Goal: Task Accomplishment & Management: Manage account settings

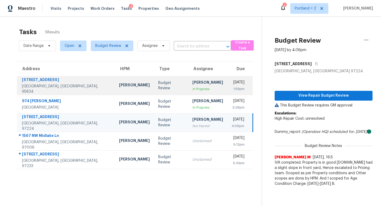
click at [115, 80] on td "[PERSON_NAME]" at bounding box center [134, 85] width 39 height 19
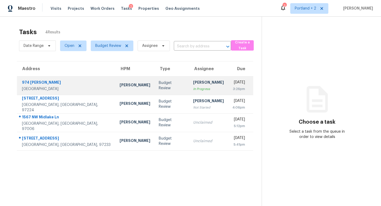
click at [119, 86] on div "Adam Clark" at bounding box center [134, 85] width 31 height 7
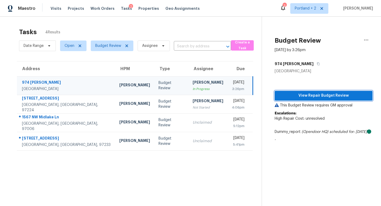
click at [319, 94] on span "View Repair Budget Review" at bounding box center [323, 95] width 89 height 7
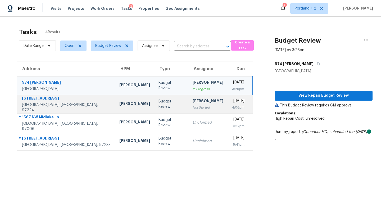
click at [119, 101] on div "[PERSON_NAME]" at bounding box center [134, 104] width 31 height 7
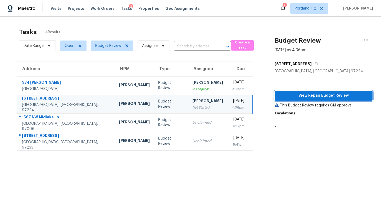
click at [319, 96] on span "View Repair Budget Review" at bounding box center [323, 95] width 89 height 7
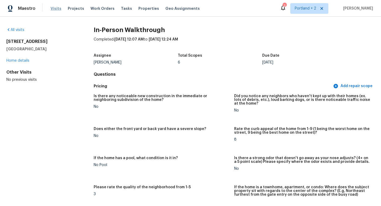
click at [53, 10] on span "Visits" at bounding box center [55, 8] width 11 height 5
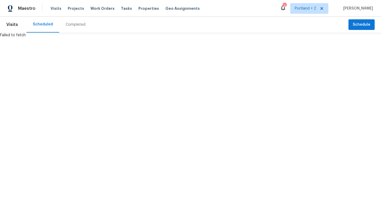
click at [74, 25] on div "Completed" at bounding box center [76, 24] width 20 height 5
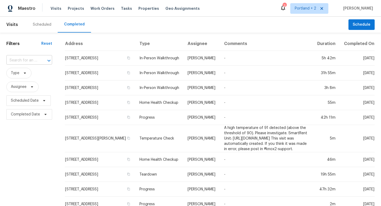
click at [36, 62] on div "​" at bounding box center [29, 60] width 46 height 8
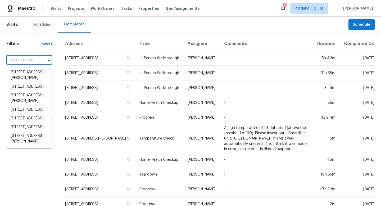
paste input "974 Clinton Pl, Pleasanton, CA 94566"
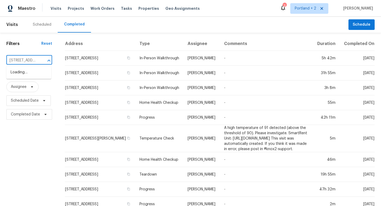
scroll to position [0, 37]
type input "974 Clinton Pl, Pleasanton, CA 94566"
click at [30, 61] on input "text" at bounding box center [21, 60] width 31 height 8
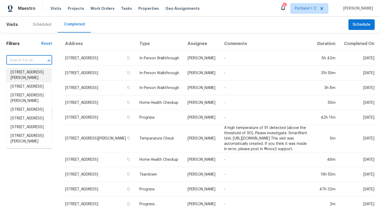
paste input "974 Clinton Pl, Pleasanton, CA 94566"
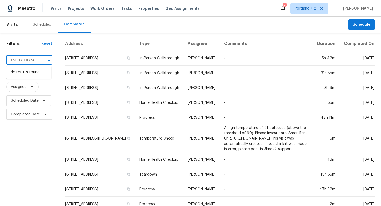
type input "974 Clinton"
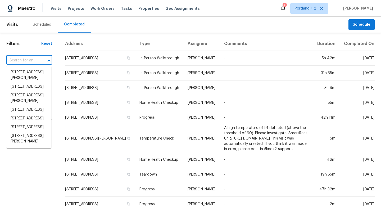
paste input "974 Clinton Pl, Pleasanton, CA 94566"
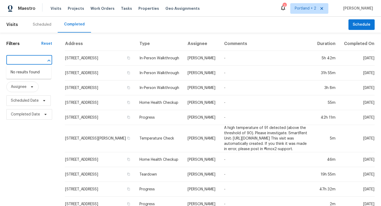
drag, startPoint x: 38, startPoint y: 60, endPoint x: 0, endPoint y: 60, distance: 37.8
type input "974"
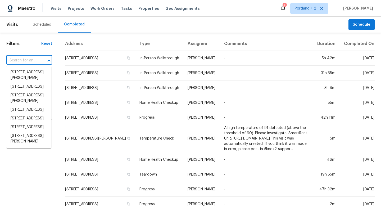
click at [31, 60] on input "text" at bounding box center [21, 60] width 31 height 8
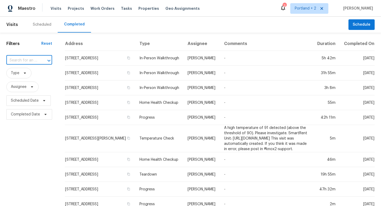
paste input "1567 NW Midlake Ln, Beaverton, OR 97006"
type input "1567 NW Midlake Ln, Beaverton, OR 97006"
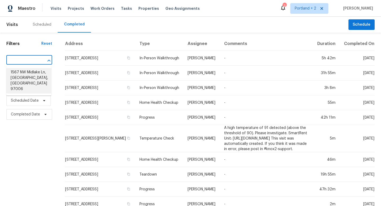
click at [33, 79] on li "1567 NW Midlake Ln, Beaverton, OR 97006" at bounding box center [28, 80] width 45 height 25
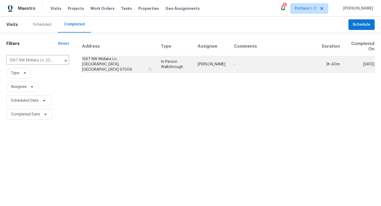
click at [108, 59] on td "1567 NW Midlake Ln, Beaverton, OR 97006" at bounding box center [119, 64] width 75 height 17
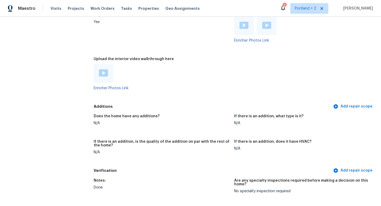
scroll to position [1166, 0]
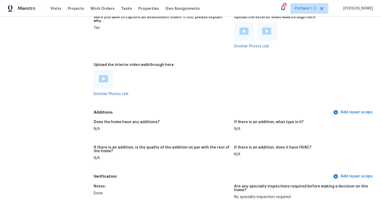
click at [97, 70] on div at bounding box center [104, 79] width 20 height 19
click at [105, 75] on img at bounding box center [103, 78] width 9 height 7
click at [267, 27] on img at bounding box center [266, 30] width 9 height 7
click at [242, 27] on img at bounding box center [243, 30] width 9 height 7
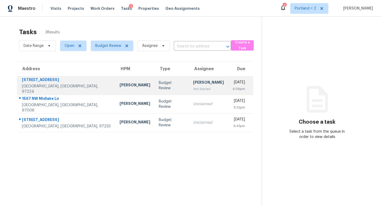
click at [70, 87] on td "16297 SW 113th Ave Portland, OR, 97224" at bounding box center [66, 85] width 98 height 19
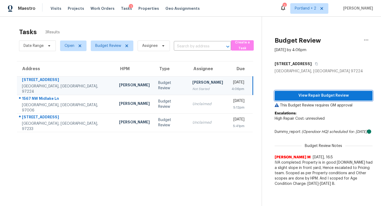
click at [309, 94] on span "View Repair Budget Review" at bounding box center [323, 95] width 89 height 7
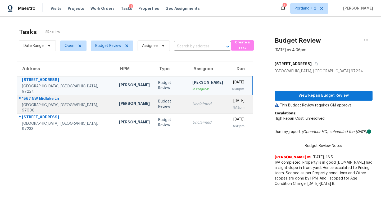
click at [115, 99] on td "[PERSON_NAME]" at bounding box center [134, 104] width 39 height 19
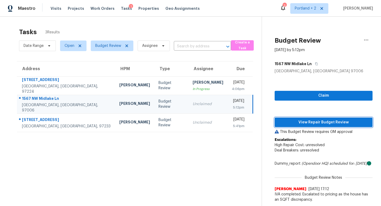
click at [311, 119] on span "View Repair Budget Review" at bounding box center [323, 122] width 89 height 7
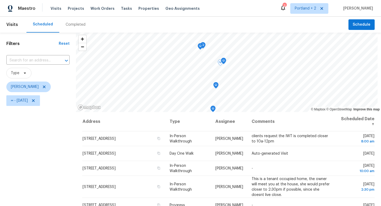
scroll to position [38, 0]
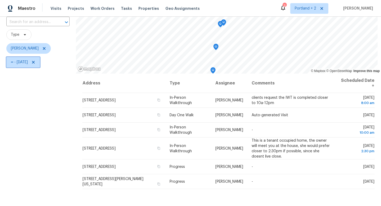
click at [35, 62] on icon at bounding box center [33, 62] width 3 height 3
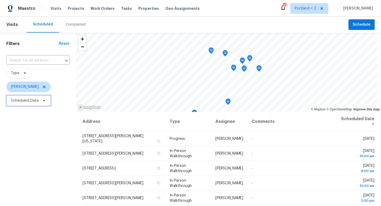
click at [45, 101] on icon at bounding box center [44, 100] width 4 height 4
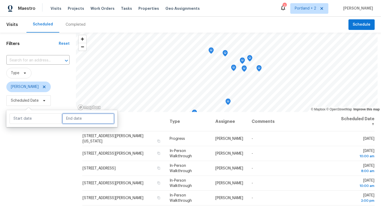
click at [84, 118] on input "text" at bounding box center [88, 118] width 52 height 11
select select "7"
select select "2025"
select select "8"
select select "2025"
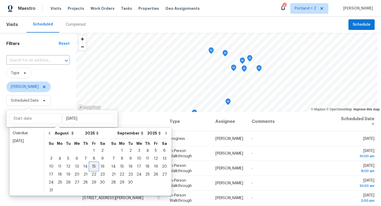
click at [90, 169] on div "15" at bounding box center [94, 166] width 8 height 7
type input "Fri, Aug 15"
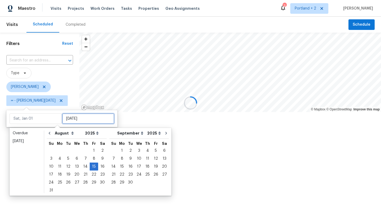
type input "Fri, Aug 15"
type input "Wed, Aug 27"
type input "Fri, Aug 15"
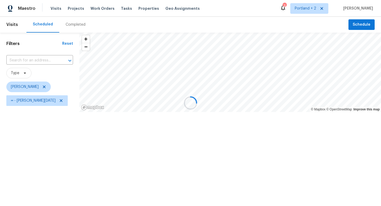
click at [59, 201] on div at bounding box center [190, 103] width 381 height 206
